Goal: Use online tool/utility: Utilize a website feature to perform a specific function

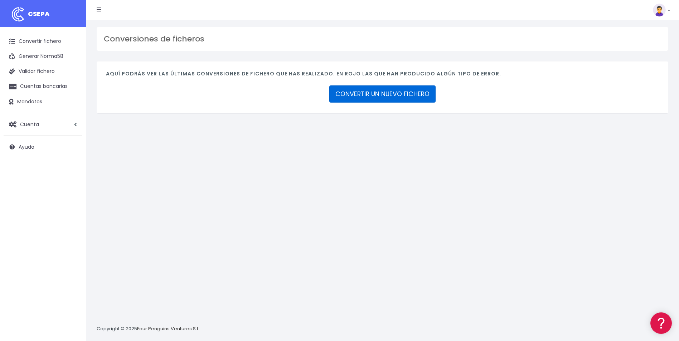
click at [378, 95] on link "CONVERTIR UN NUEVO FICHERO" at bounding box center [382, 94] width 106 height 17
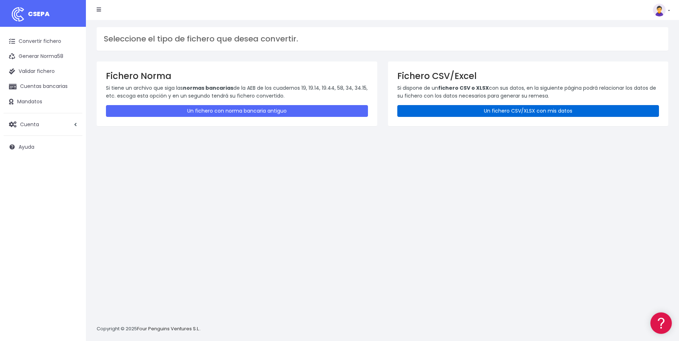
click at [438, 110] on link "Un fichero CSV/XLSX con mis datos" at bounding box center [528, 111] width 262 height 12
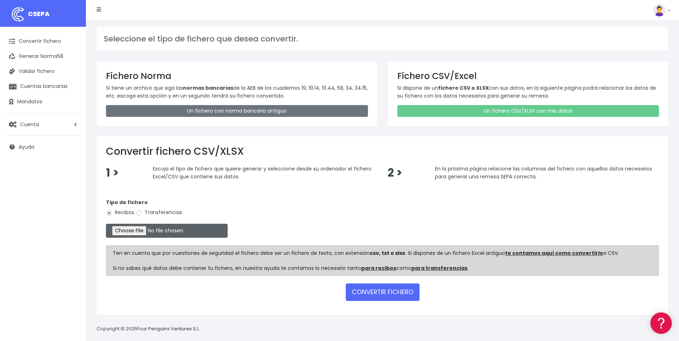
drag, startPoint x: 157, startPoint y: 213, endPoint x: 137, endPoint y: 224, distance: 23.4
click at [157, 213] on label "Transferencias" at bounding box center [159, 213] width 47 height 8
click at [142, 213] on input "Transferencias" at bounding box center [139, 213] width 6 height 6
radio input "true"
click at [133, 230] on input "file" at bounding box center [167, 231] width 122 height 14
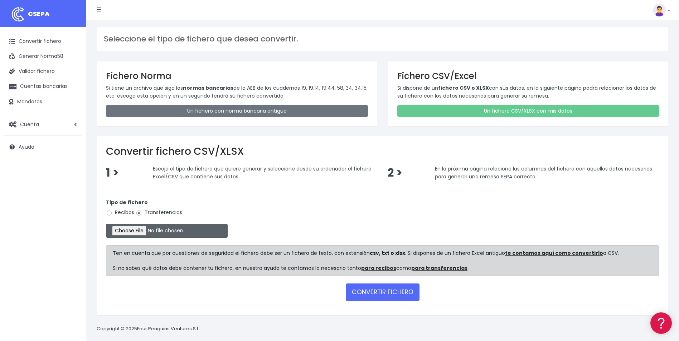
type input "C:\fakepath\0535 Transferencias varias GAM SANTANDER - Fianza Andamio.csv"
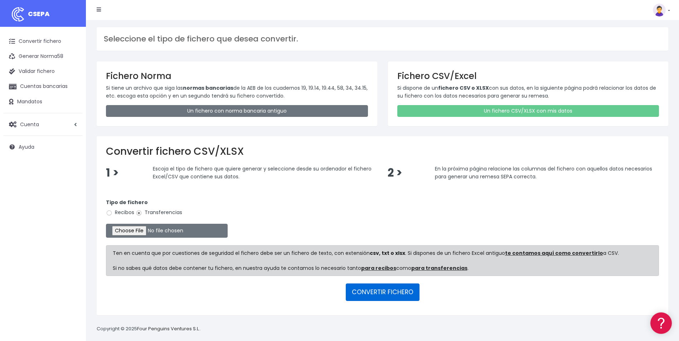
click at [370, 291] on button "CONVERTIR FICHERO" at bounding box center [383, 292] width 74 height 17
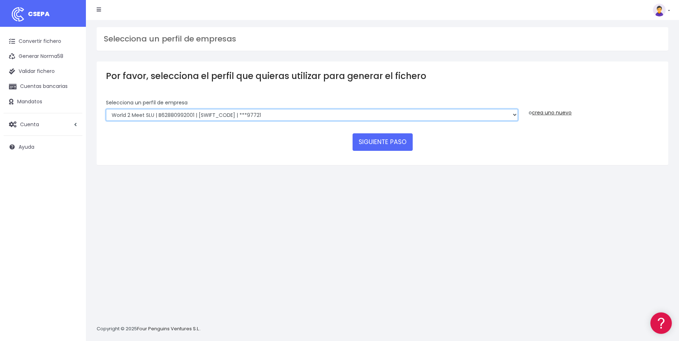
click at [136, 116] on select "World 2 Meet SLU | B62880992001 | BSABESBBXXX | ***97721 WORLD2MEET,S.L.U | B62…" at bounding box center [312, 115] width 412 height 12
click at [140, 117] on select "World 2 Meet SLU | B62880992001 | BSABESBBXXX | ***97721 WORLD2MEET,S.L.U | B62…" at bounding box center [312, 115] width 412 height 12
click at [160, 115] on select "World 2 Meet SLU | B62880992001 | BSABESBBXXX | ***97721 WORLD2MEET,S.L.U | B62…" at bounding box center [312, 115] width 412 height 12
select select "1226"
click at [106, 109] on select "World 2 Meet SLU | B62880992001 | BSABESBBXXX | ***97721 WORLD2MEET,S.L.U | B62…" at bounding box center [312, 115] width 412 height 12
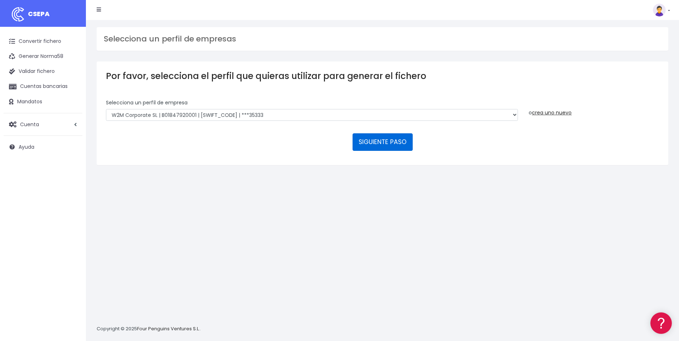
click at [387, 143] on button "SIGUIENTE PASO" at bounding box center [382, 141] width 60 height 17
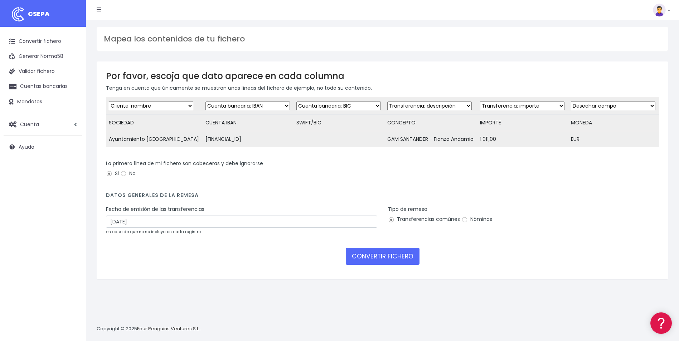
click at [337, 107] on select "Desechar campo Cliente: nombre Cliente: DNI Cliente: Email Cliente: referencia …" at bounding box center [338, 106] width 84 height 9
select select "dismiss"
click at [296, 102] on select "Desechar campo Cliente: nombre Cliente: DNI Cliente: Email Cliente: referencia …" at bounding box center [338, 106] width 84 height 9
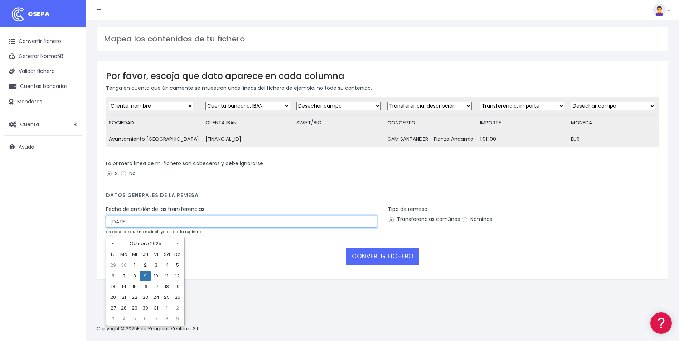
click at [124, 228] on input "09/10/2025" at bounding box center [241, 222] width 271 height 12
click at [124, 277] on td "7" at bounding box center [123, 276] width 11 height 11
type input "07/10/2025"
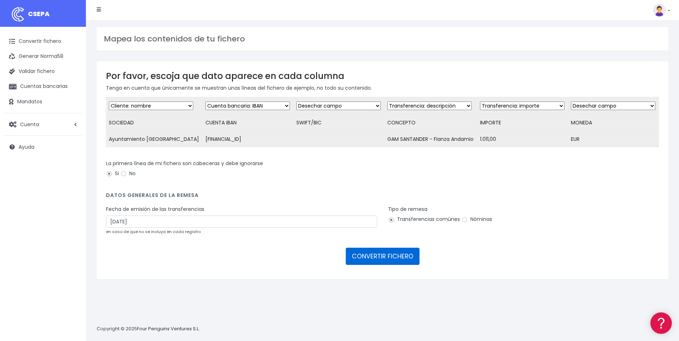
click at [375, 264] on button "CONVERTIR FICHERO" at bounding box center [383, 256] width 74 height 17
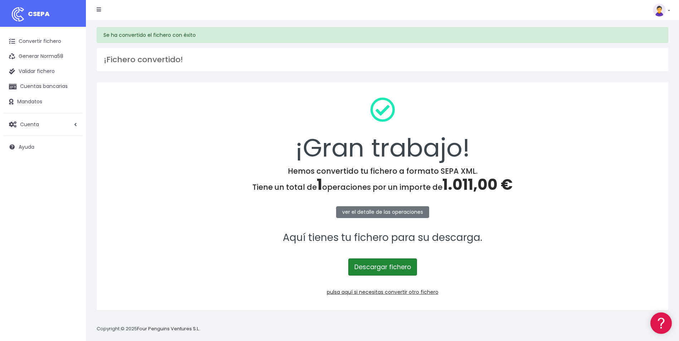
click at [386, 267] on link "Descargar fichero" at bounding box center [382, 267] width 69 height 17
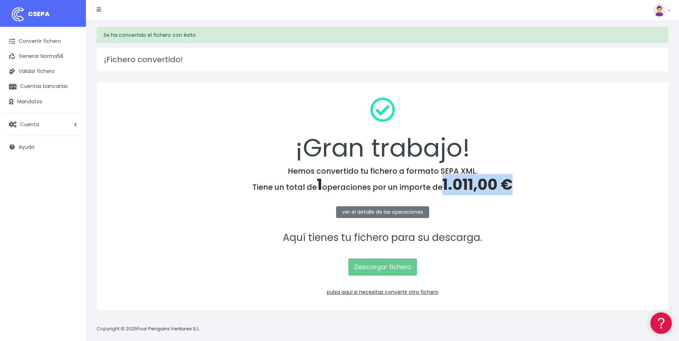
drag, startPoint x: 443, startPoint y: 182, endPoint x: 512, endPoint y: 188, distance: 69.3
click at [512, 188] on h4 "Hemos convertido tu fichero a formato SEPA XML. Tiene un total de 1 operaciones…" at bounding box center [382, 180] width 553 height 27
copy span "1.011,00 €"
